Goal: Browse casually

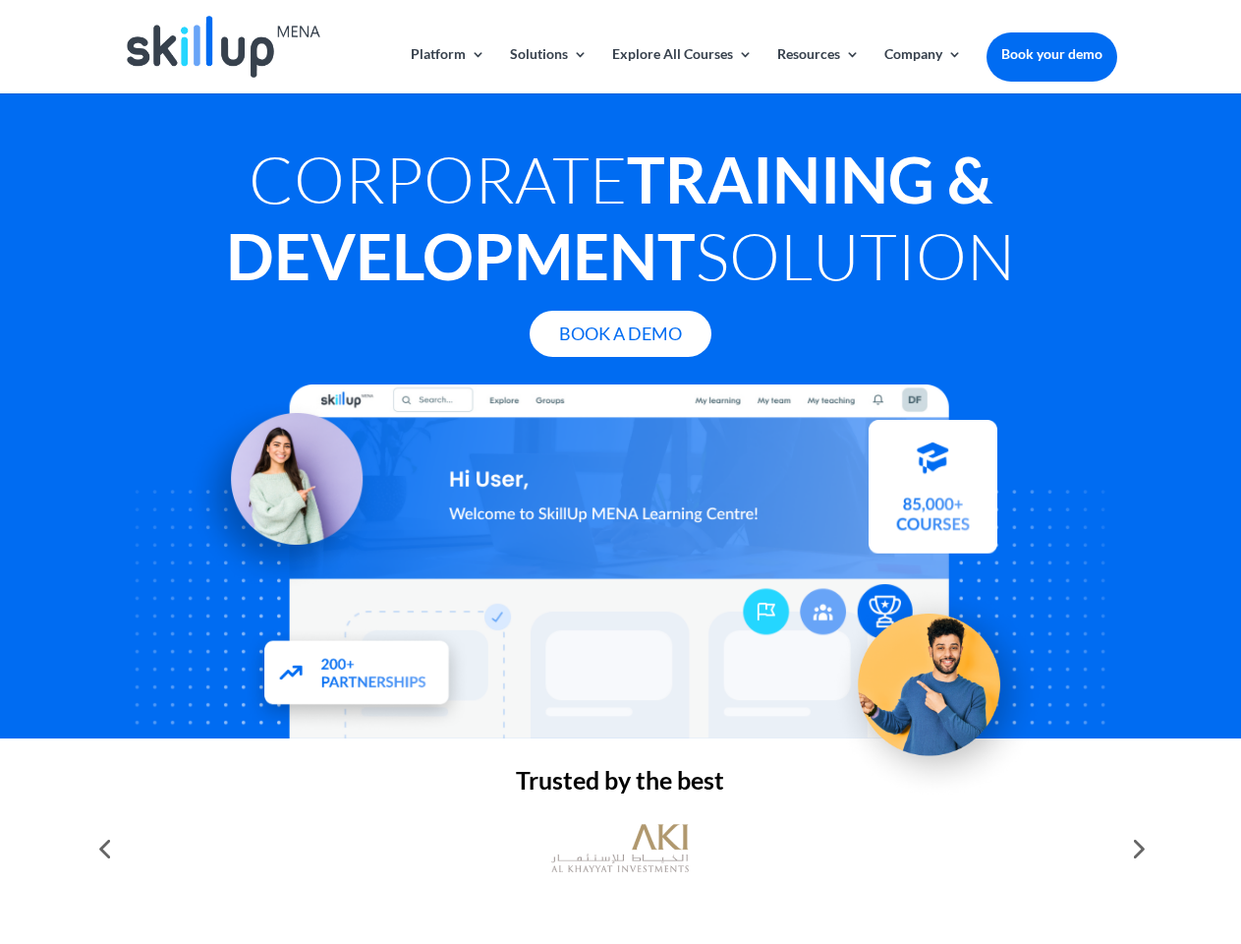
click at [620, 472] on div at bounding box center [620, 561] width 993 height 354
click at [547, 70] on link "Solutions" at bounding box center [549, 70] width 78 height 46
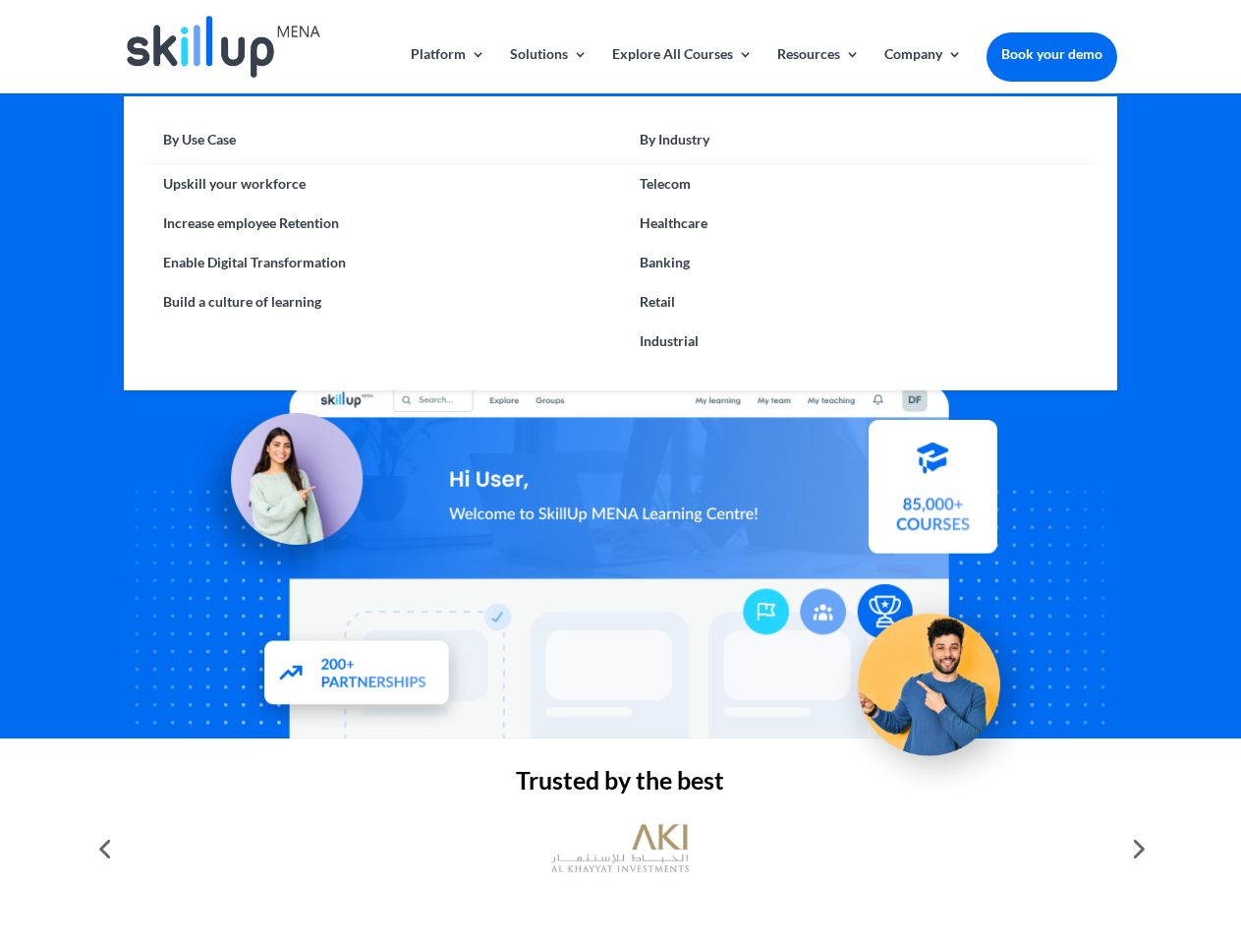
click at [681, 70] on link "Explore All Courses" at bounding box center [682, 70] width 141 height 46
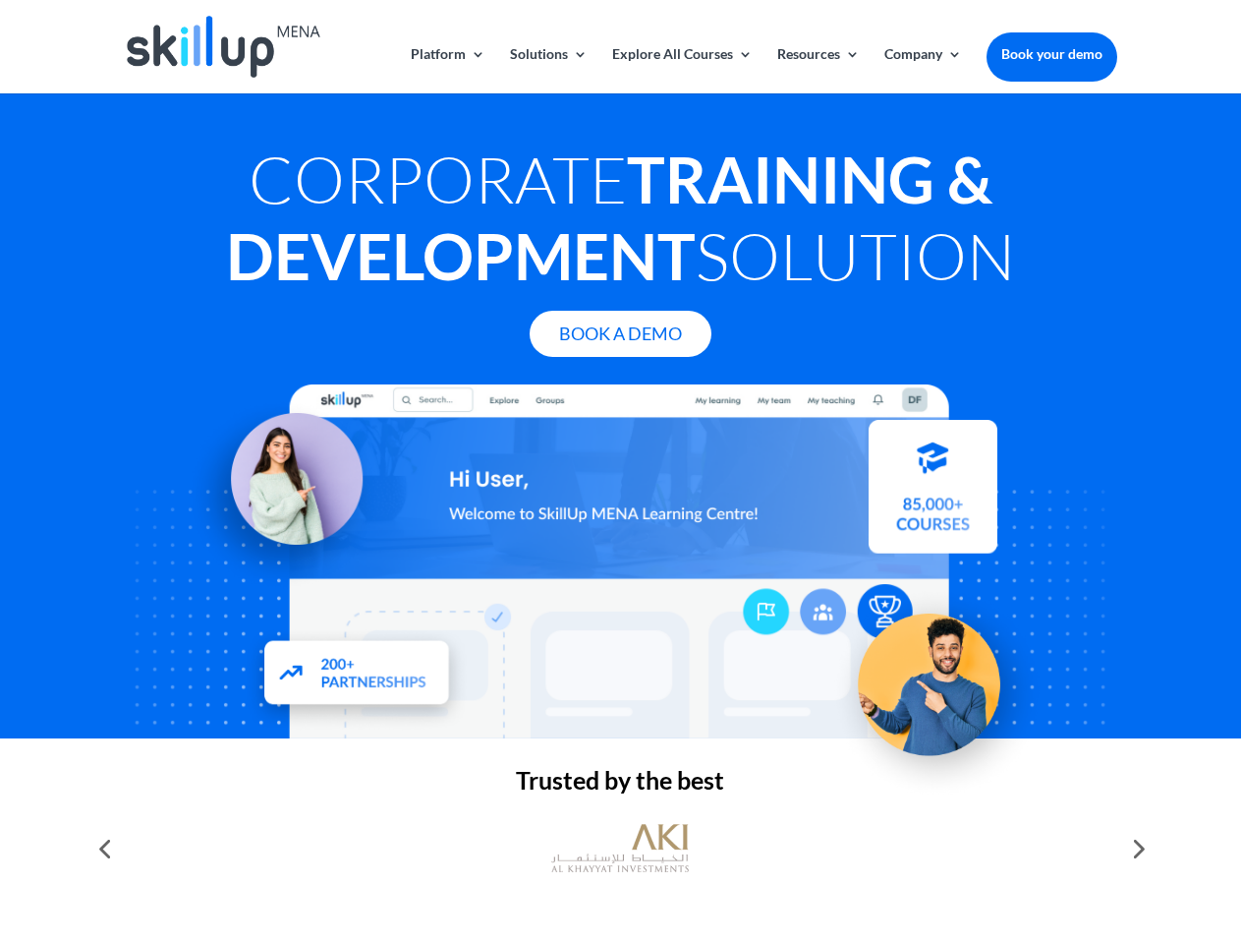
click at [817, 70] on link "Resources" at bounding box center [818, 70] width 83 height 46
click at [923, 70] on link "Company" at bounding box center [924, 70] width 78 height 46
click at [620, 848] on img at bounding box center [620, 848] width 138 height 69
